Goal: Transaction & Acquisition: Purchase product/service

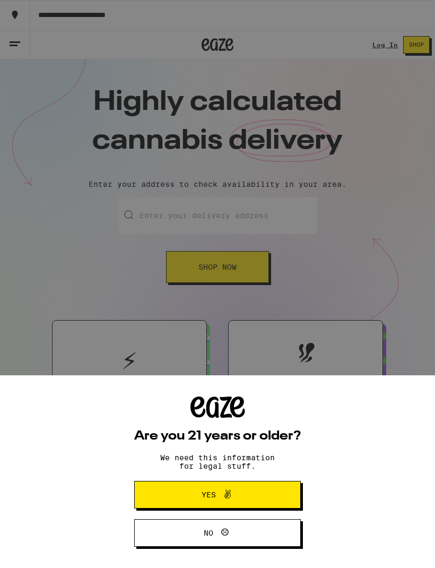
click at [159, 486] on button "Yes" at bounding box center [217, 495] width 167 height 28
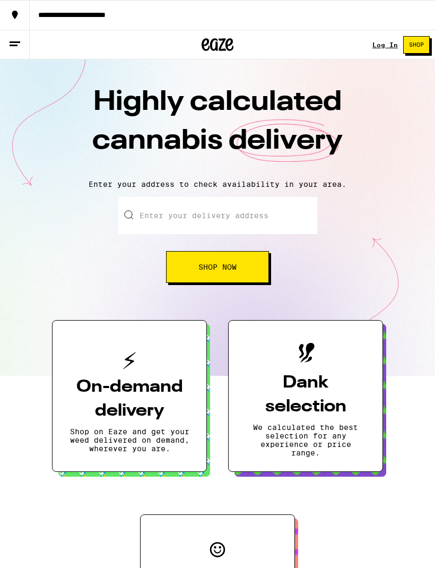
click at [202, 254] on button "Shop Now" at bounding box center [217, 267] width 103 height 32
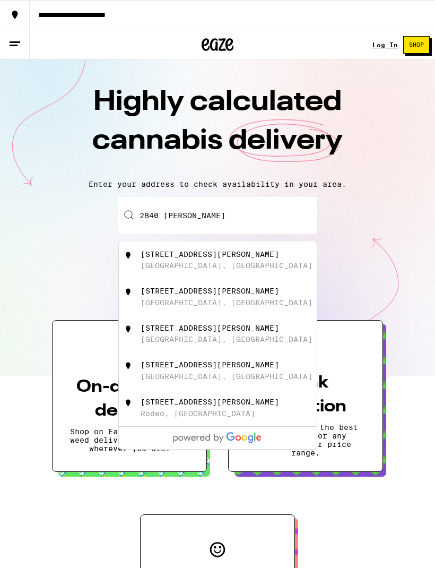
click at [234, 262] on div "[STREET_ADDRESS][PERSON_NAME]" at bounding box center [236, 260] width 190 height 20
type input "[STREET_ADDRESS][PERSON_NAME]"
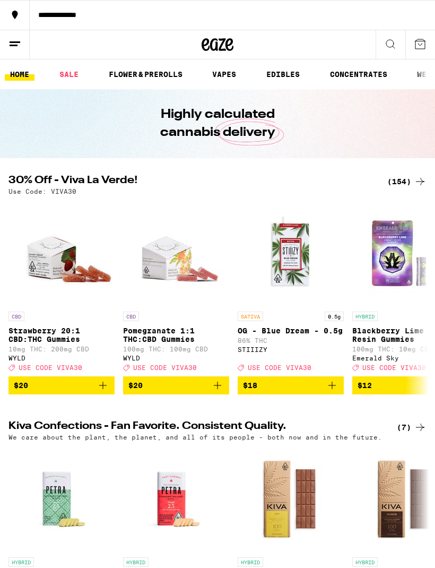
click at [388, 52] on button at bounding box center [391, 44] width 30 height 29
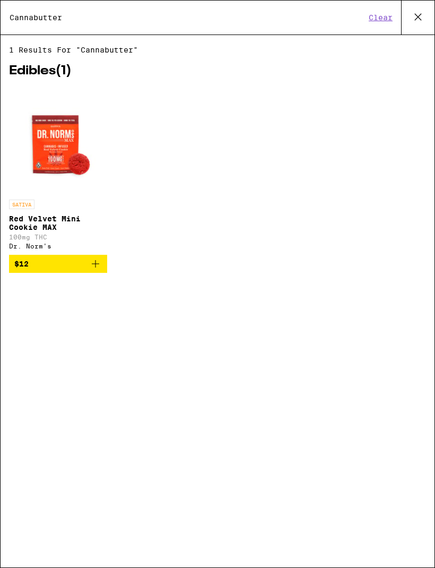
type input "Cannabutter"
